Goal: Task Accomplishment & Management: Manage account settings

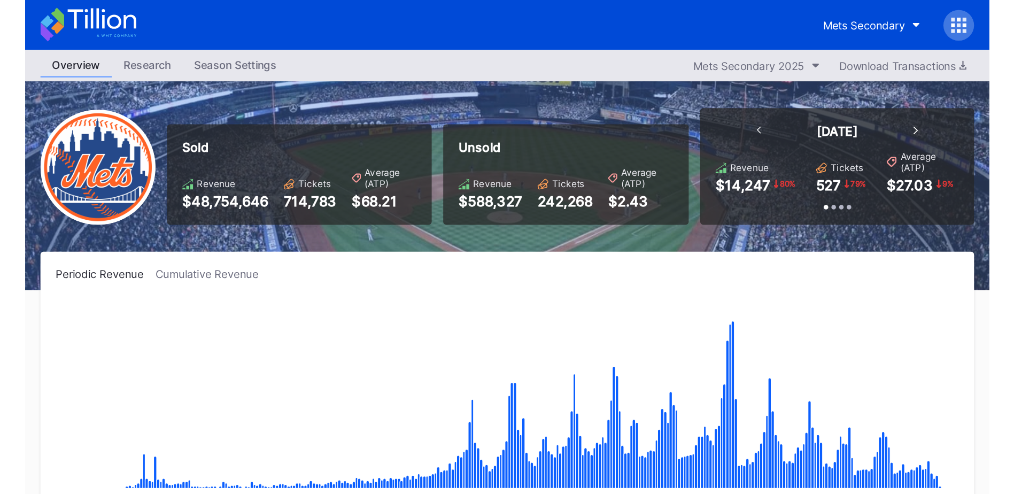
scroll to position [2572, 0]
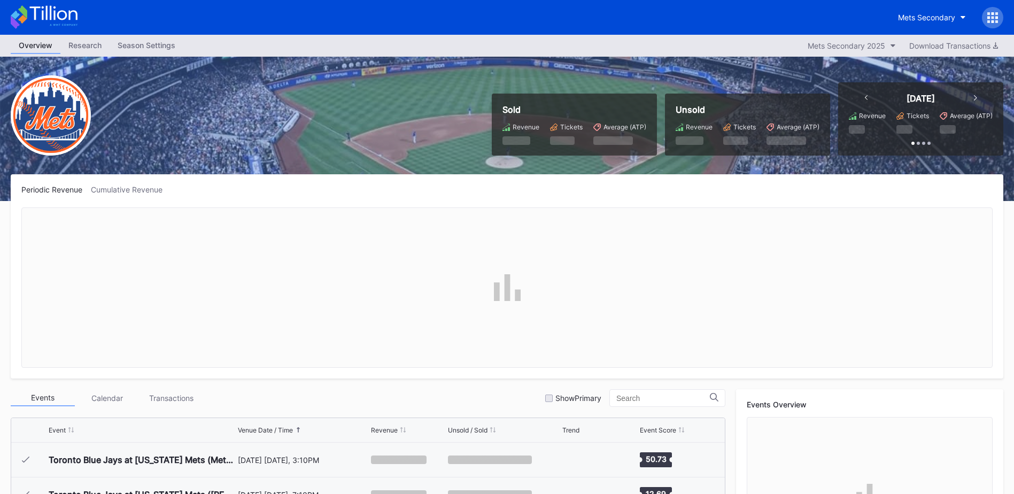
scroll to position [2572, 0]
